Goal: Task Accomplishment & Management: Use online tool/utility

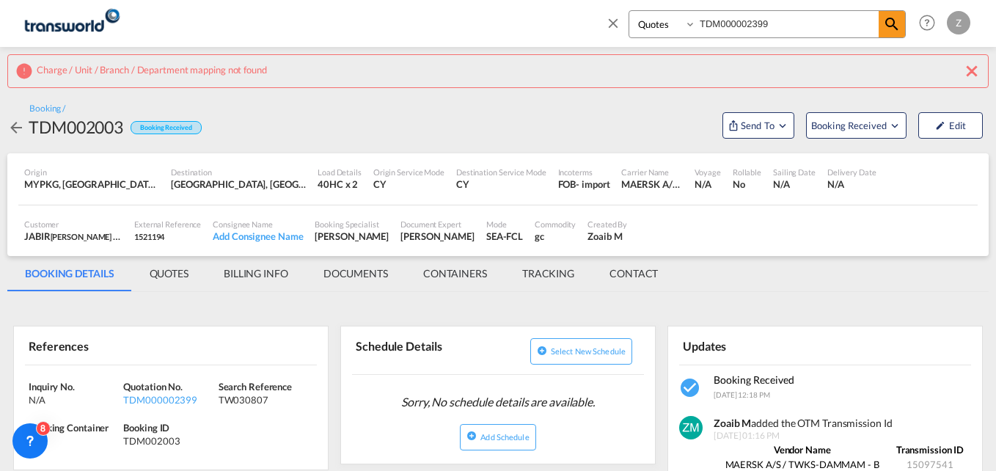
select select "Quotes"
click at [153, 447] on div "TDM002003" at bounding box center [168, 440] width 91 height 13
copy div "TDM002003"
click at [619, 26] on md-icon "icon-close" at bounding box center [613, 23] width 16 height 16
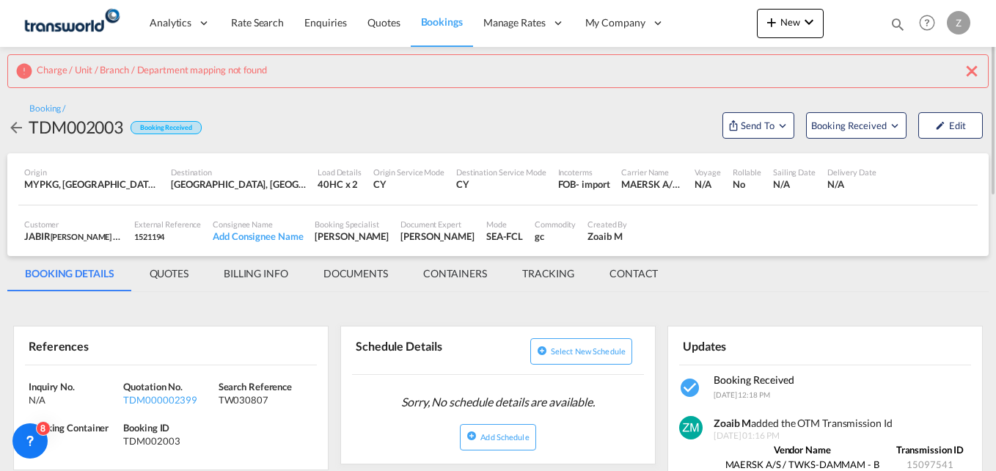
click at [981, 69] on div "Charge / Unit / Branch / Department mapping not found" at bounding box center [498, 71] width 982 height 34
click at [973, 71] on md-icon "icon-close" at bounding box center [972, 71] width 18 height 18
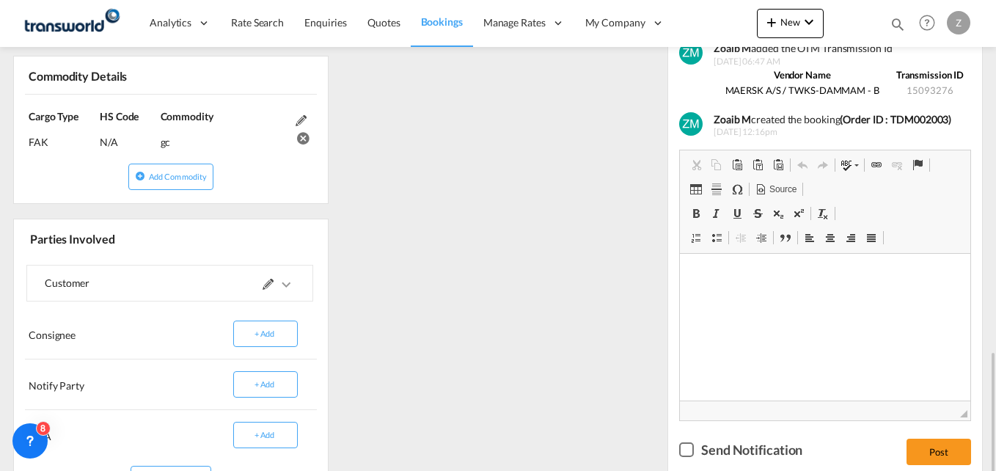
scroll to position [630, 0]
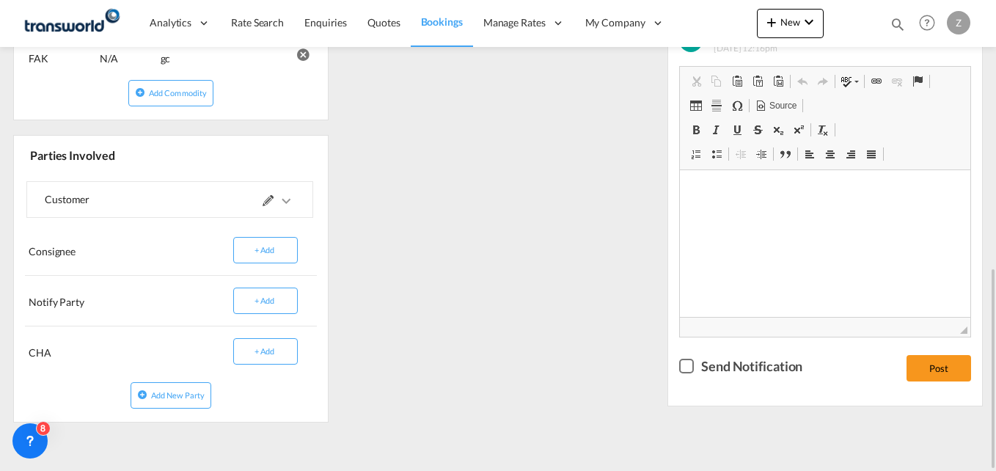
click at [260, 202] on div at bounding box center [232, 199] width 125 height 35
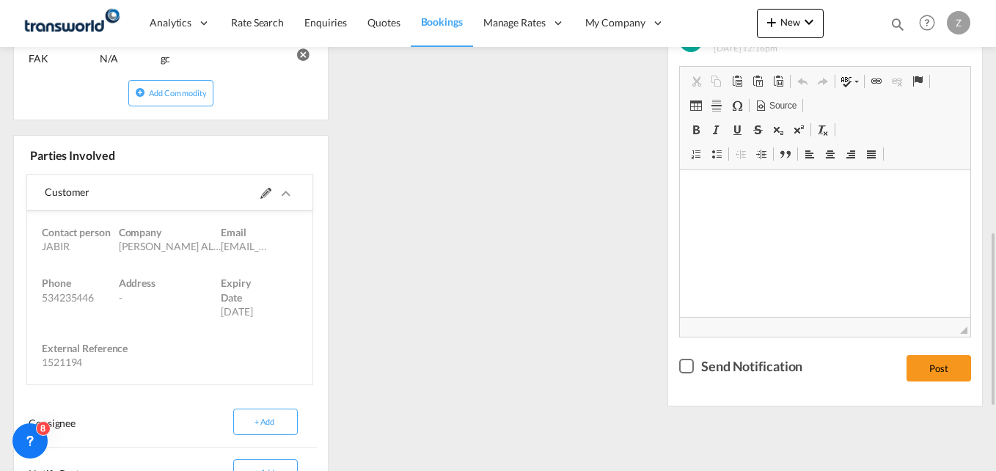
click at [268, 197] on md-icon at bounding box center [265, 193] width 11 height 11
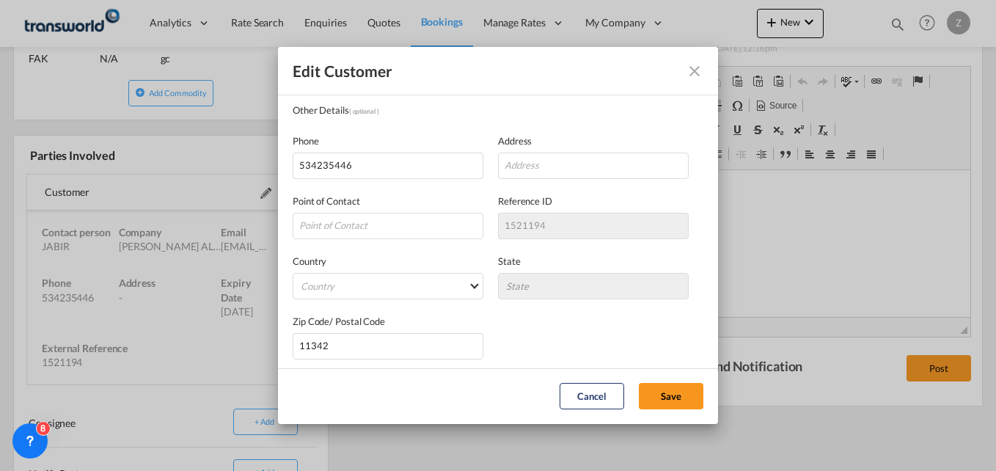
scroll to position [262, 0]
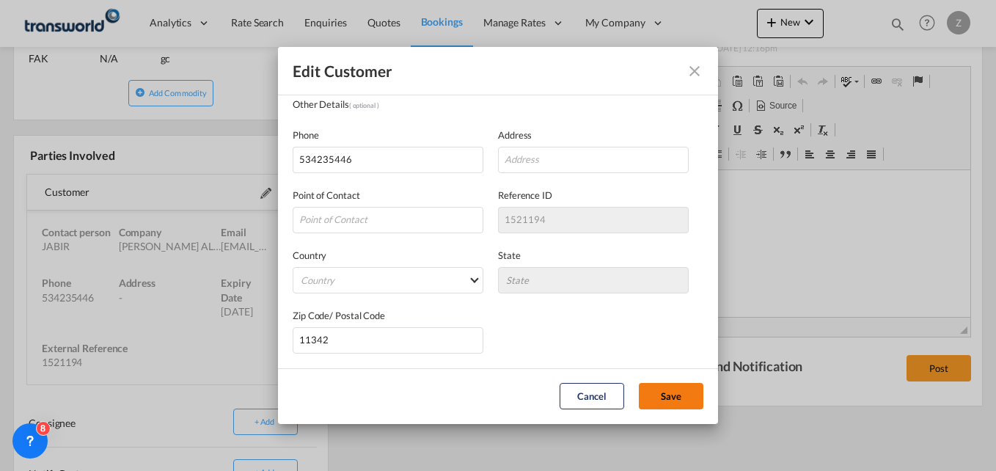
click at [664, 396] on button "Save" at bounding box center [671, 396] width 65 height 26
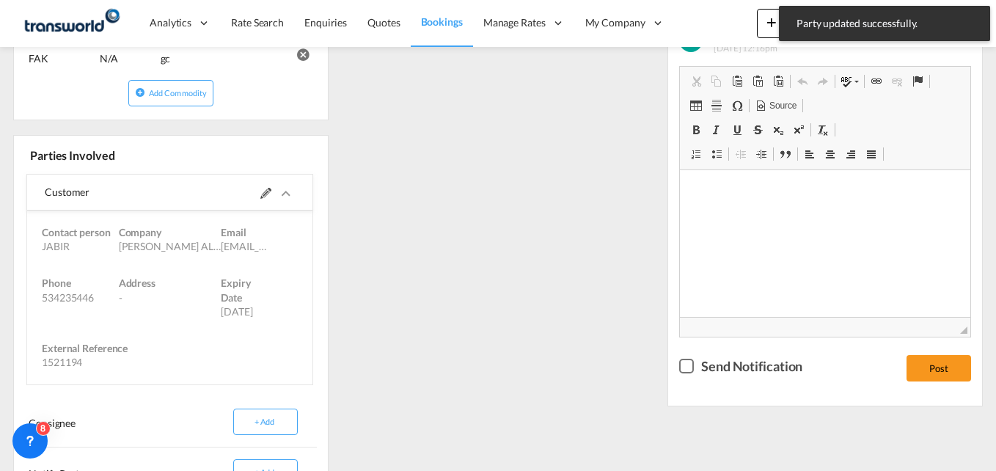
scroll to position [0, 0]
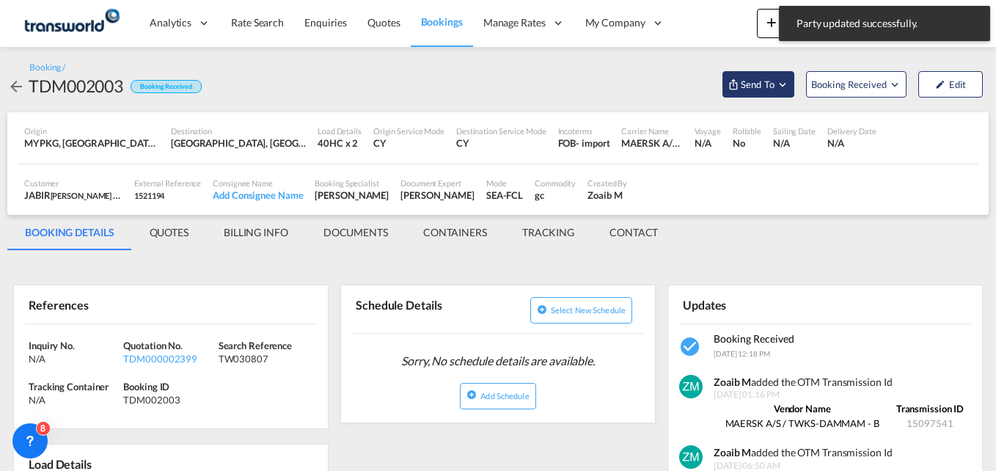
click at [759, 81] on span "Send To" at bounding box center [758, 84] width 37 height 15
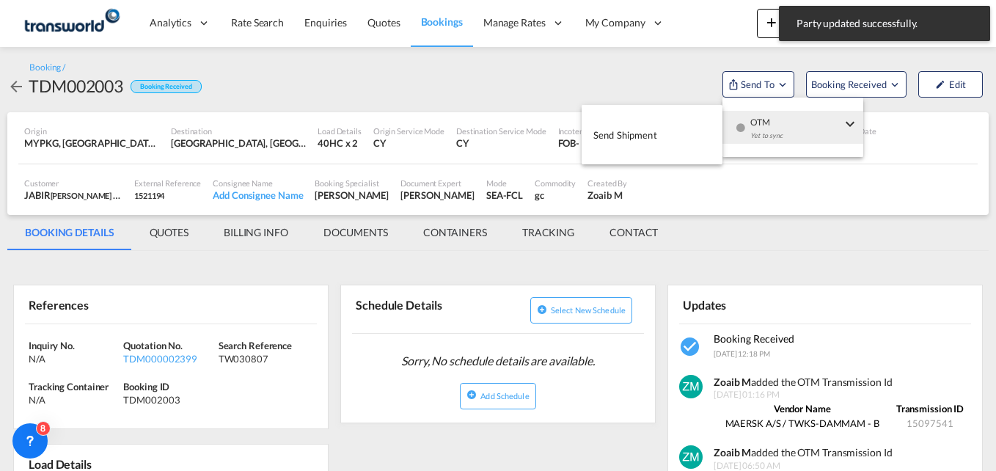
click at [668, 135] on button "Send Shipment" at bounding box center [652, 134] width 141 height 33
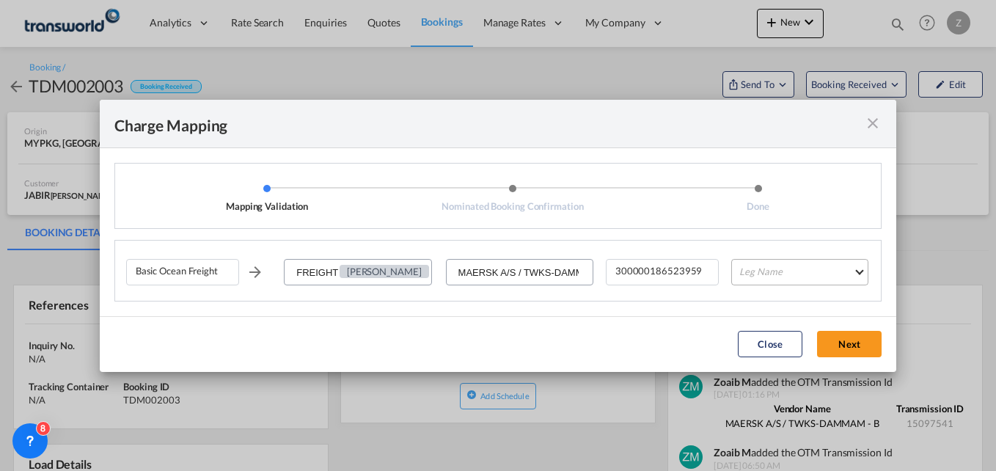
click at [789, 274] on md-select "Leg Name HANDLING ORIGIN VESSEL HANDLING DESTINATION OTHERS TL PICK UP CUSTOMS …" at bounding box center [799, 272] width 137 height 26
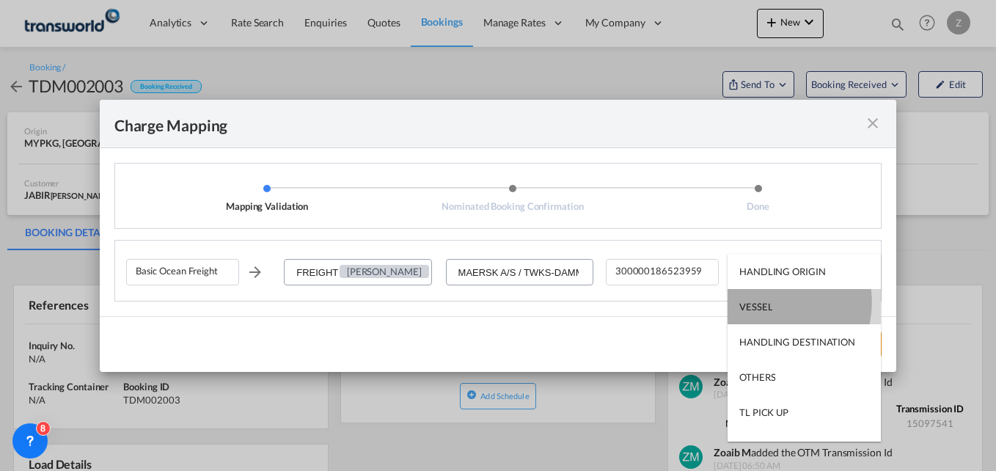
click at [767, 302] on div "VESSEL" at bounding box center [756, 306] width 33 height 13
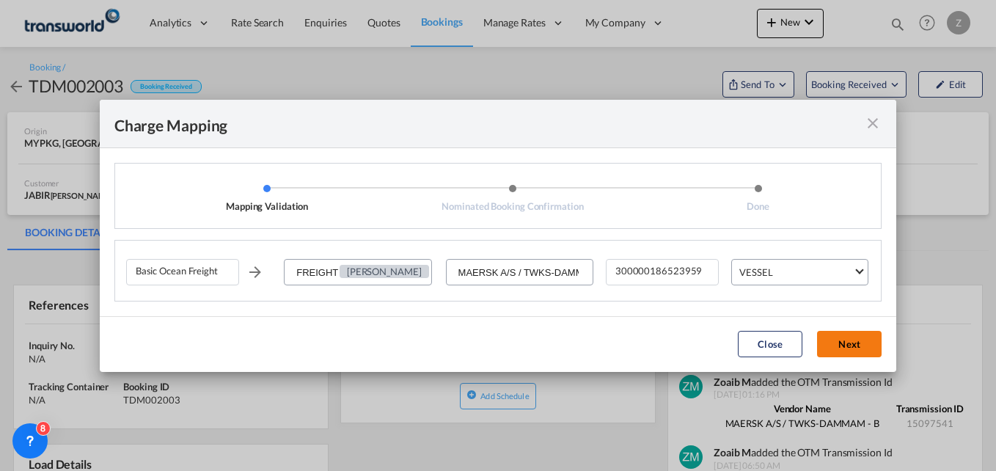
click at [859, 350] on button "Next" at bounding box center [849, 344] width 65 height 26
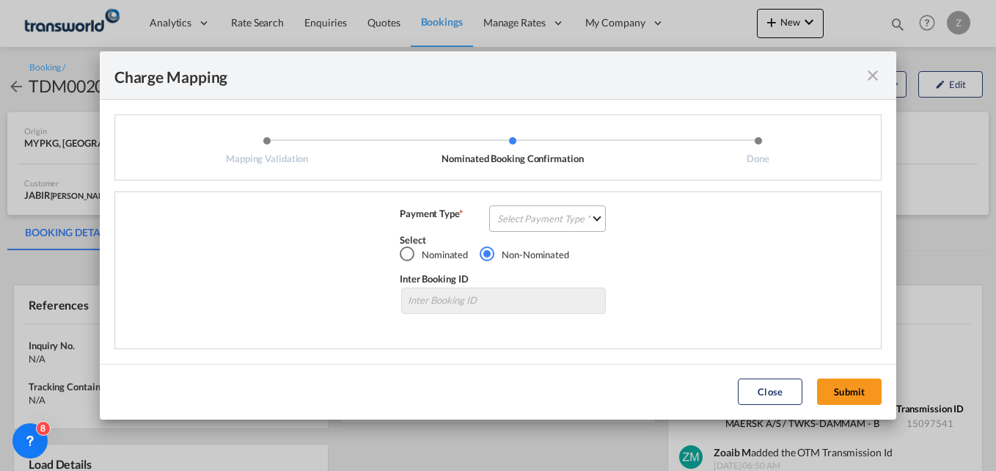
click at [585, 224] on md-select "Select Payment Type COLLECT PREPAID" at bounding box center [547, 218] width 117 height 26
click at [528, 211] on md-option "COLLECT" at bounding box center [552, 218] width 130 height 35
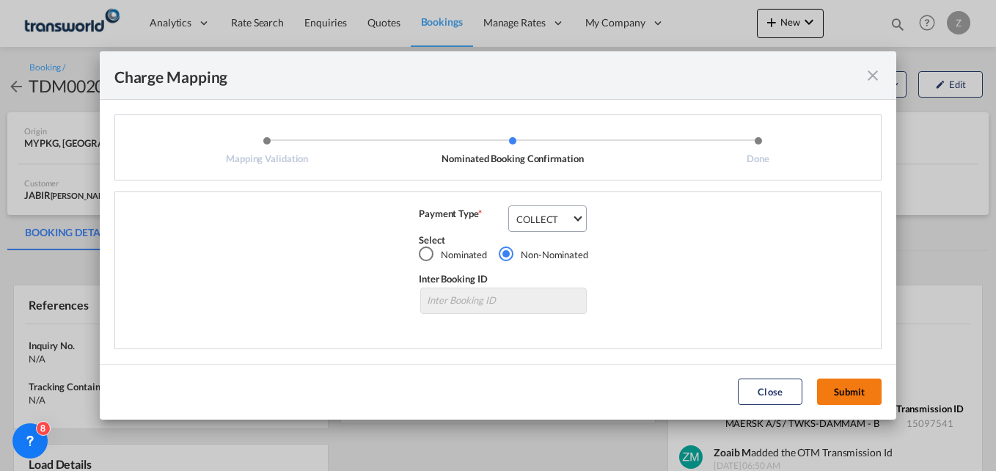
click at [853, 387] on button "Submit" at bounding box center [849, 392] width 65 height 26
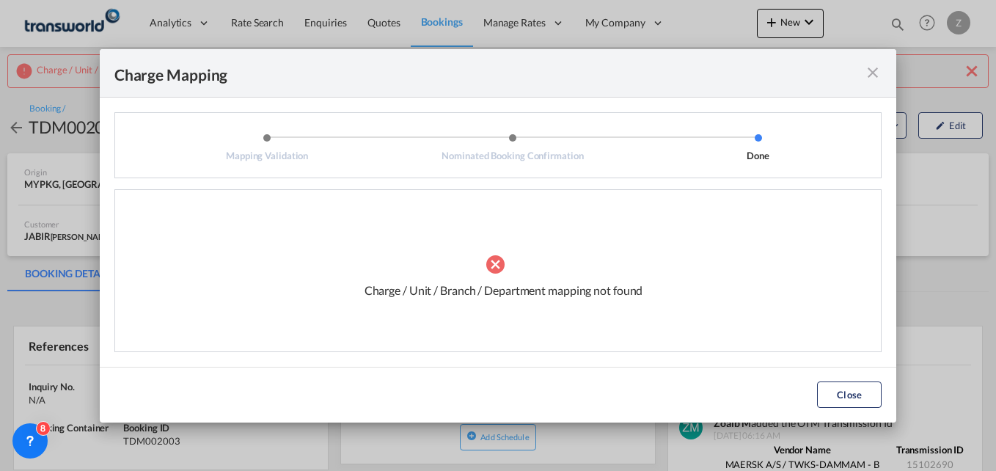
click at [872, 79] on md-icon "icon-close fg-AAA8AD cursor" at bounding box center [873, 73] width 18 height 18
